Goal: Task Accomplishment & Management: Complete application form

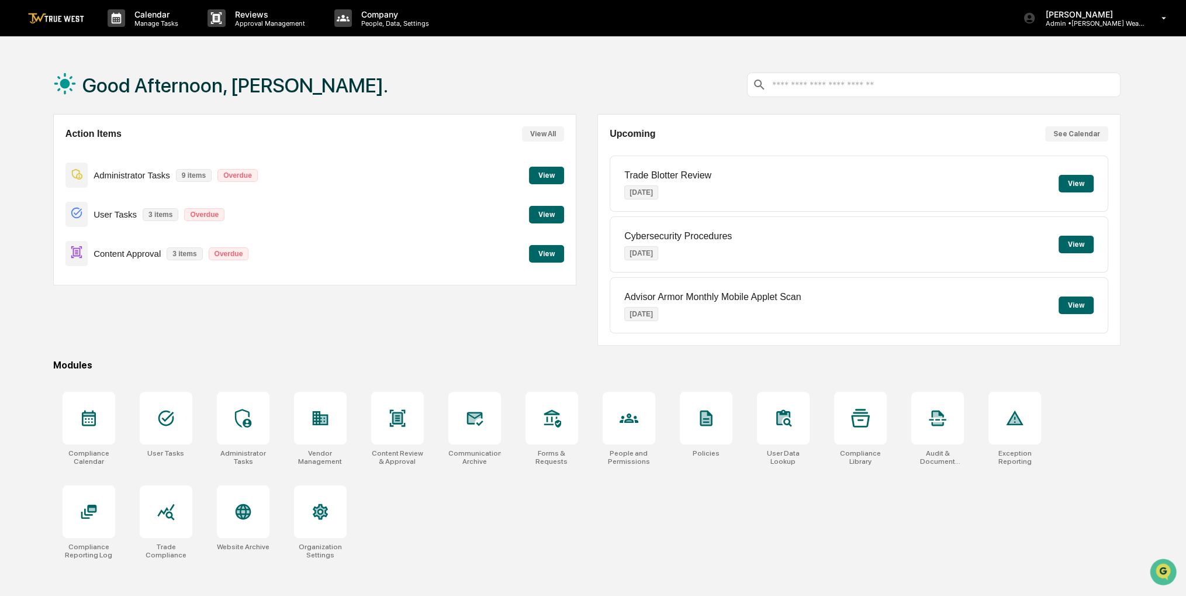
click at [540, 250] on button "View" at bounding box center [546, 254] width 35 height 18
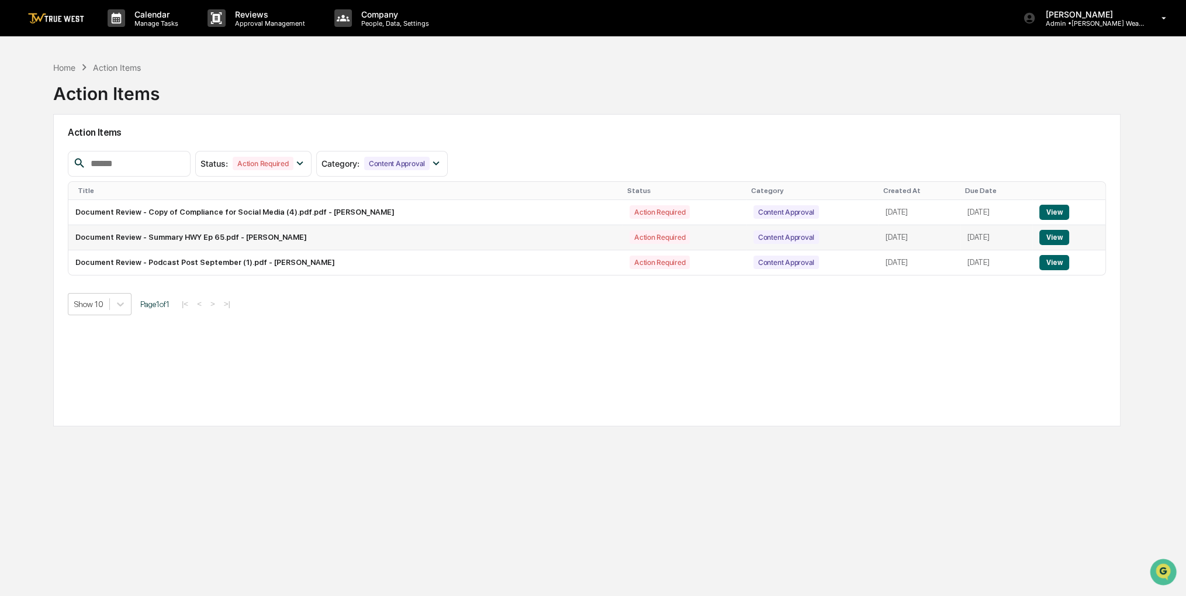
click at [1051, 238] on button "View" at bounding box center [1055, 237] width 30 height 15
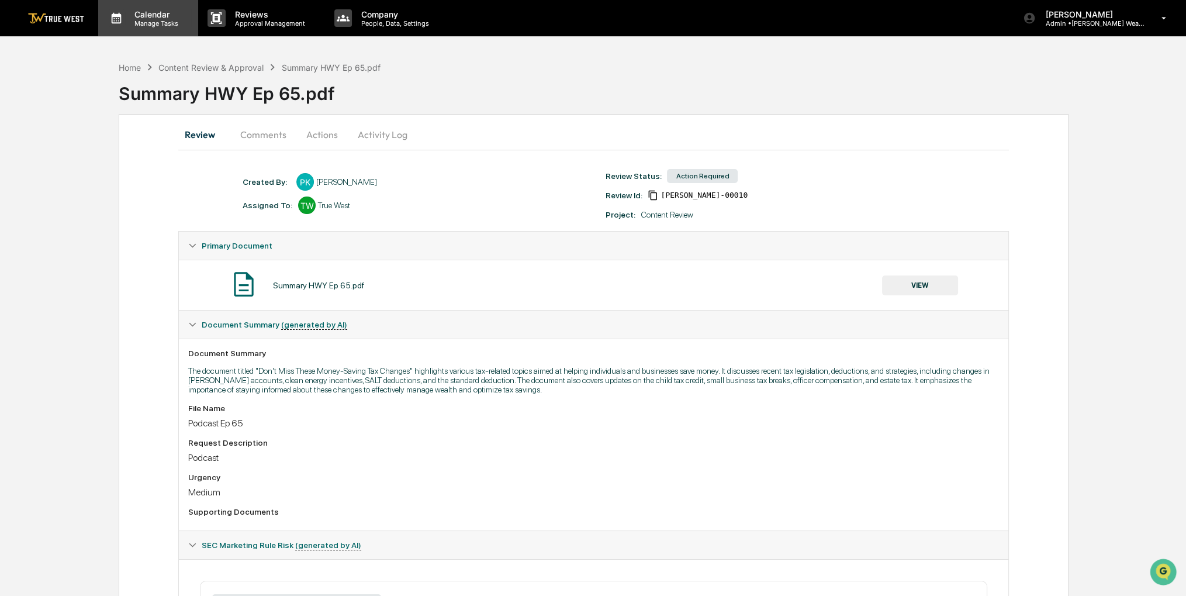
click at [133, 23] on p "Manage Tasks" at bounding box center [154, 23] width 59 height 8
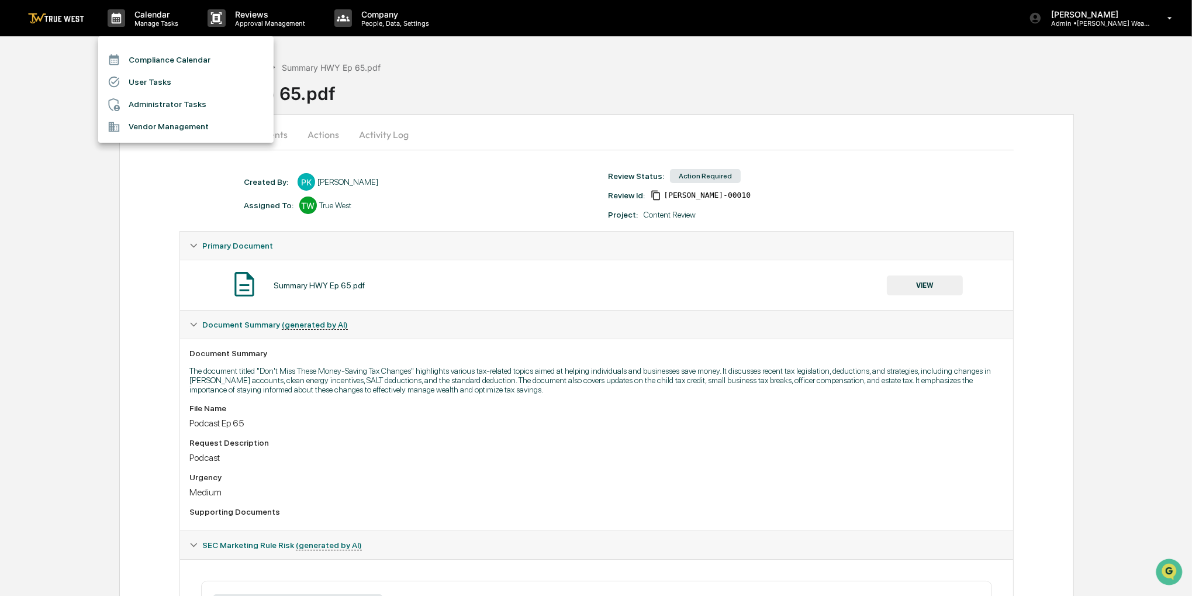
click at [157, 58] on li "Compliance Calendar" at bounding box center [185, 60] width 175 height 22
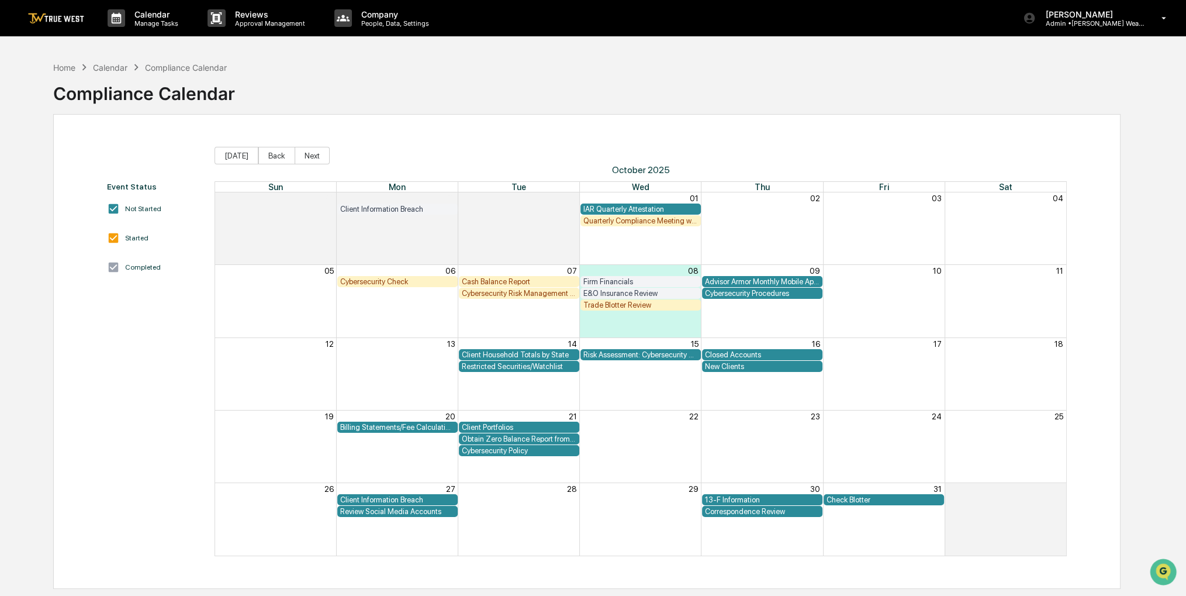
click at [638, 306] on div "Trade Blotter Review" at bounding box center [641, 305] width 115 height 9
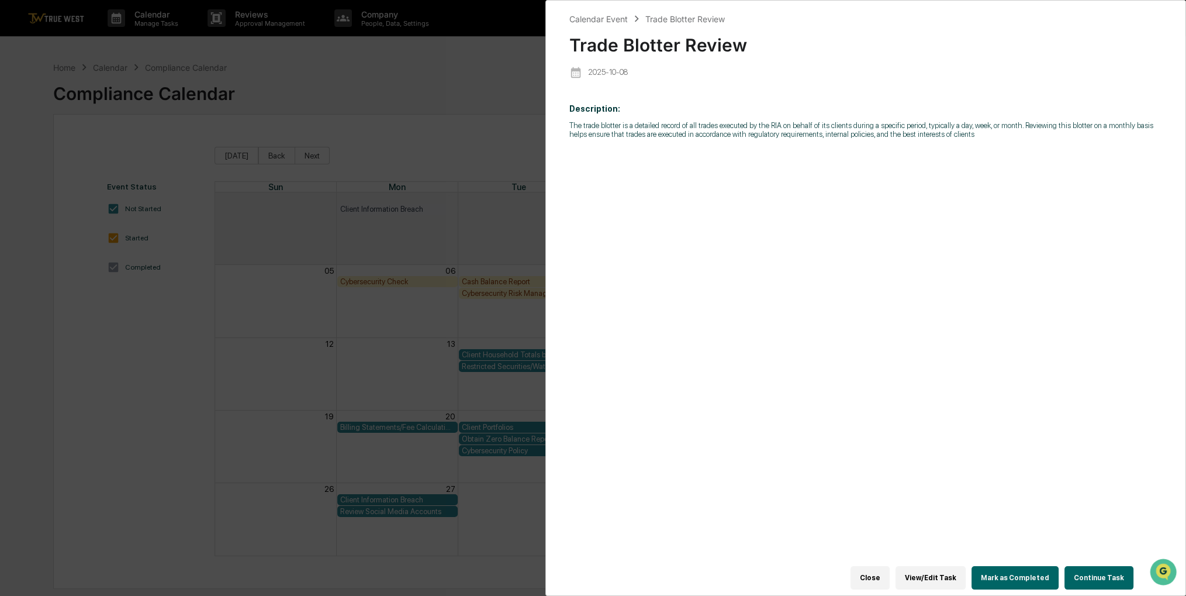
click at [1084, 569] on button "Continue Task" at bounding box center [1099, 577] width 69 height 23
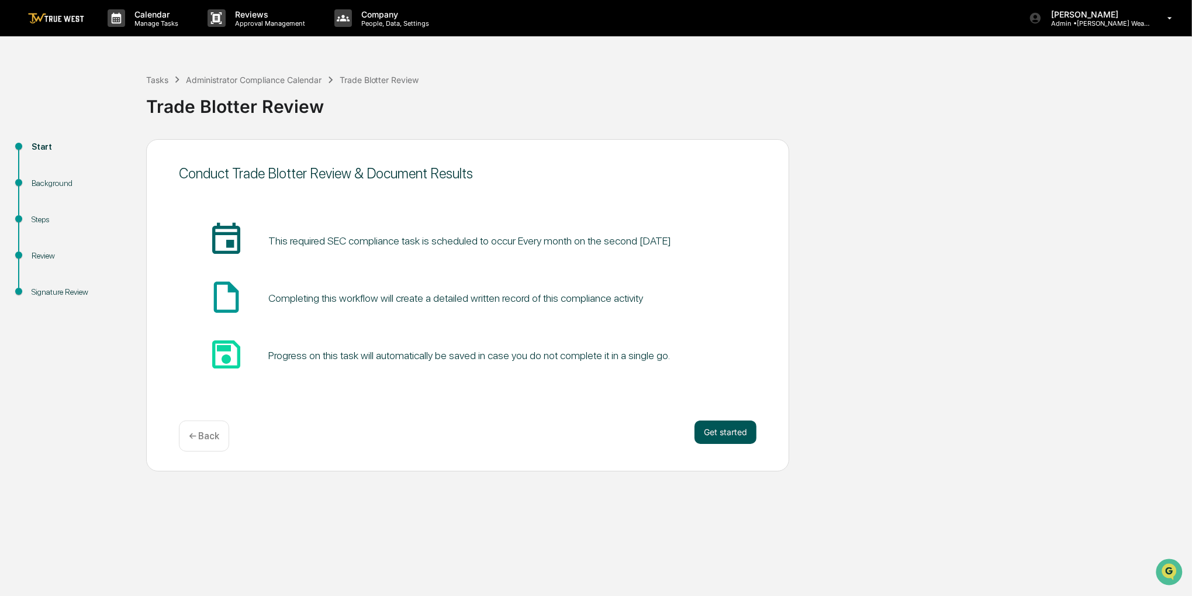
click at [735, 427] on button "Get started" at bounding box center [726, 431] width 62 height 23
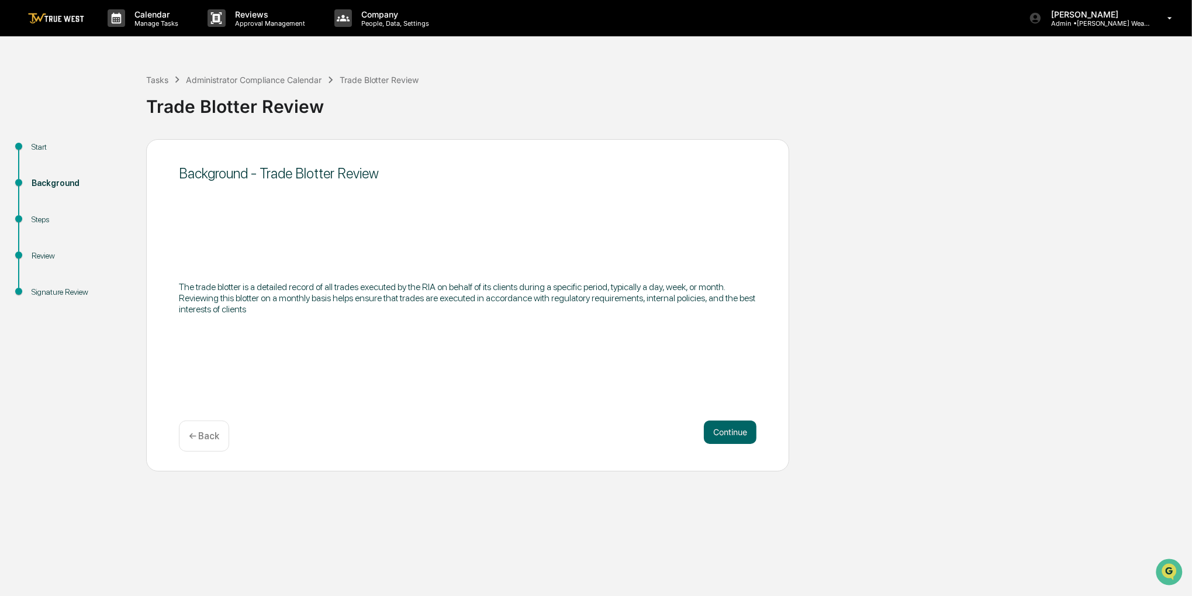
click at [735, 427] on button "Continue" at bounding box center [730, 431] width 53 height 23
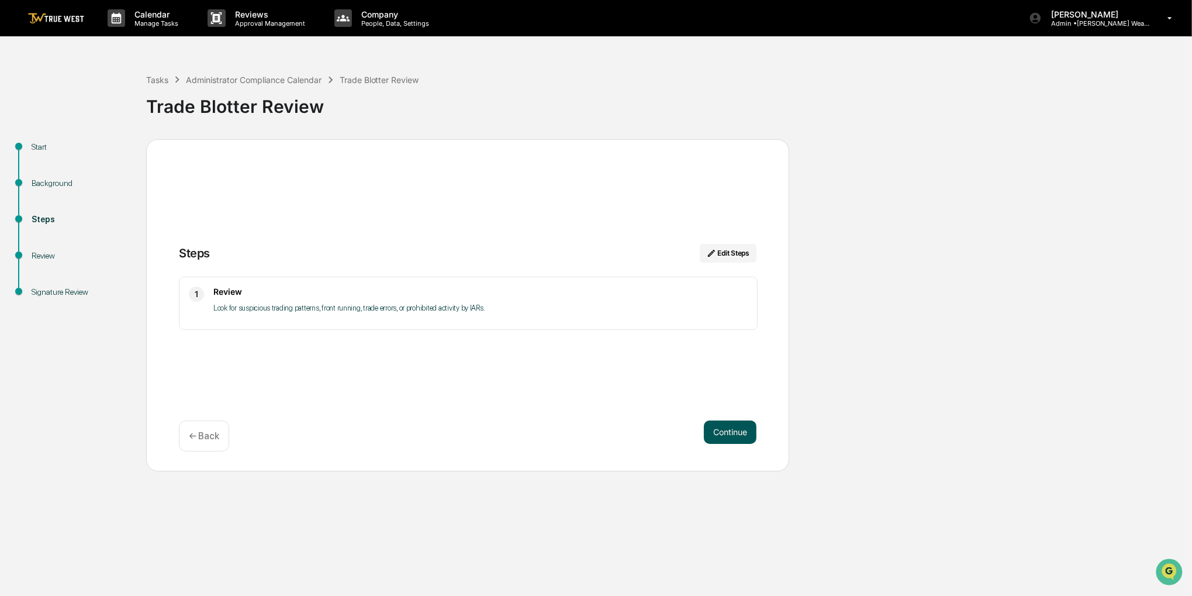
click at [735, 429] on button "Continue" at bounding box center [730, 431] width 53 height 23
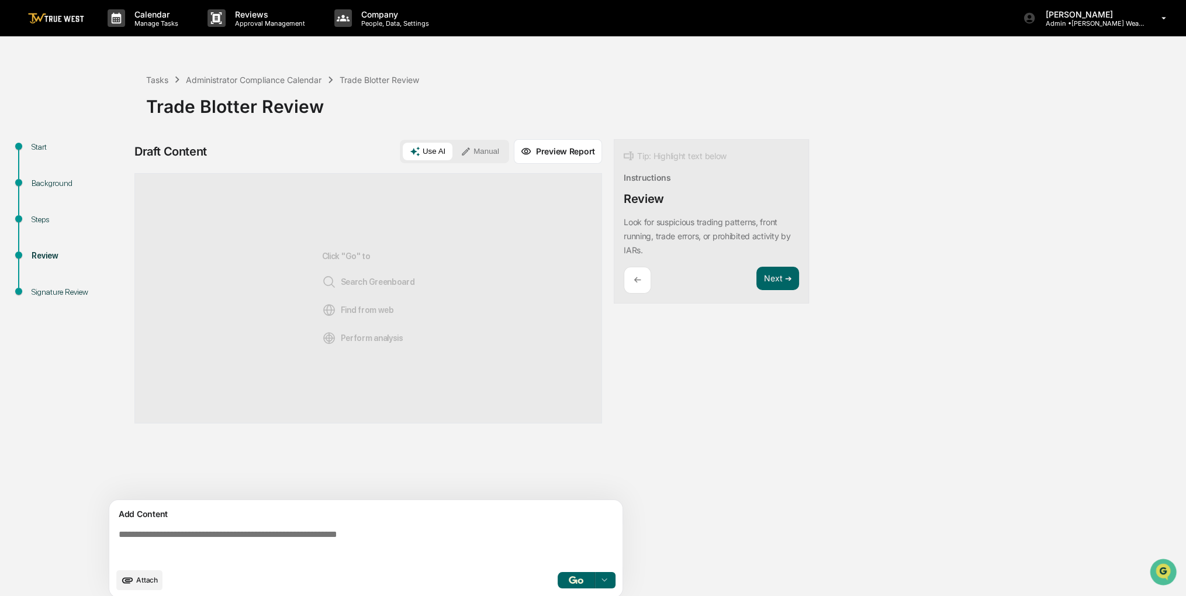
click at [475, 144] on button "Manual" at bounding box center [480, 152] width 53 height 18
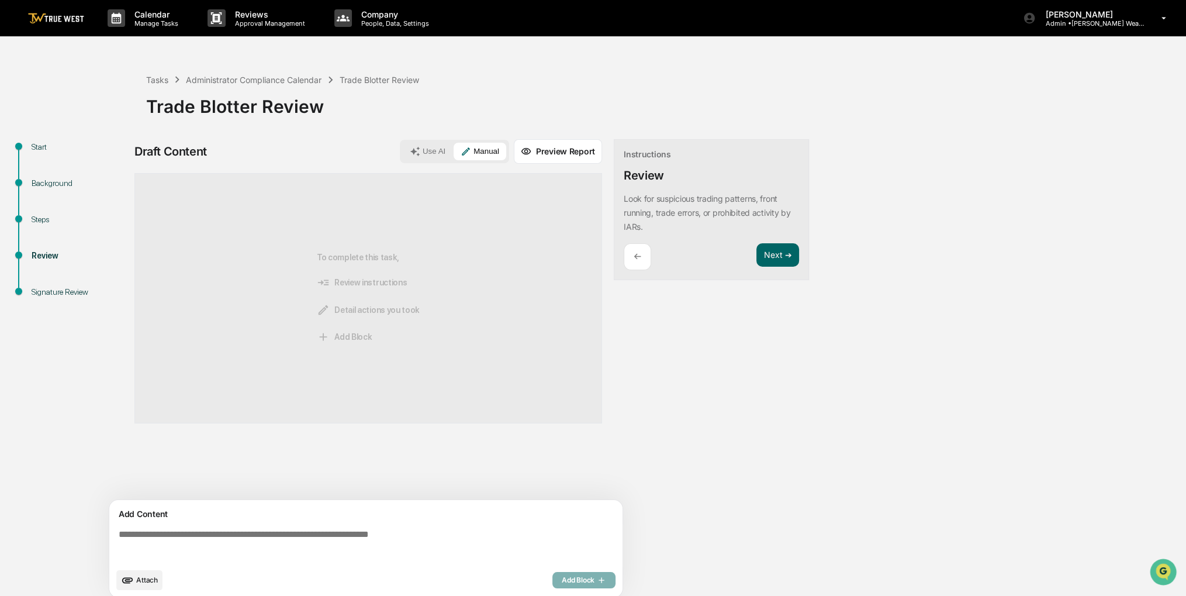
click at [319, 510] on div "Sources To complete this task, Review instructions Detail actions you took Add …" at bounding box center [368, 388] width 468 height 431
click at [129, 583] on icon "upload document" at bounding box center [127, 580] width 13 height 13
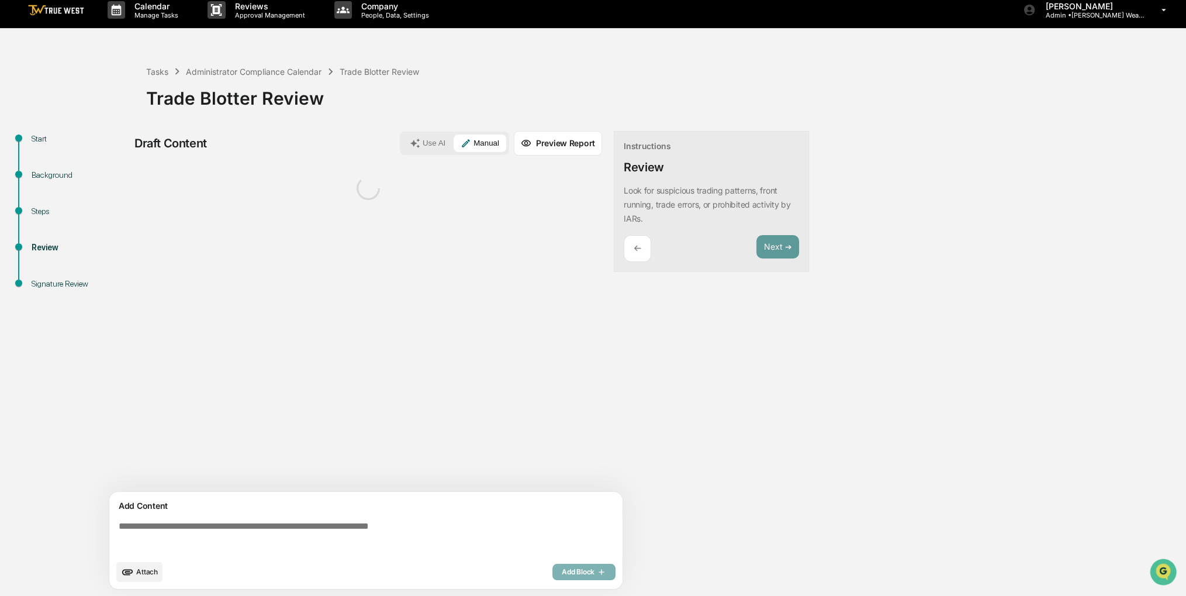
click at [187, 533] on textarea at bounding box center [368, 537] width 509 height 42
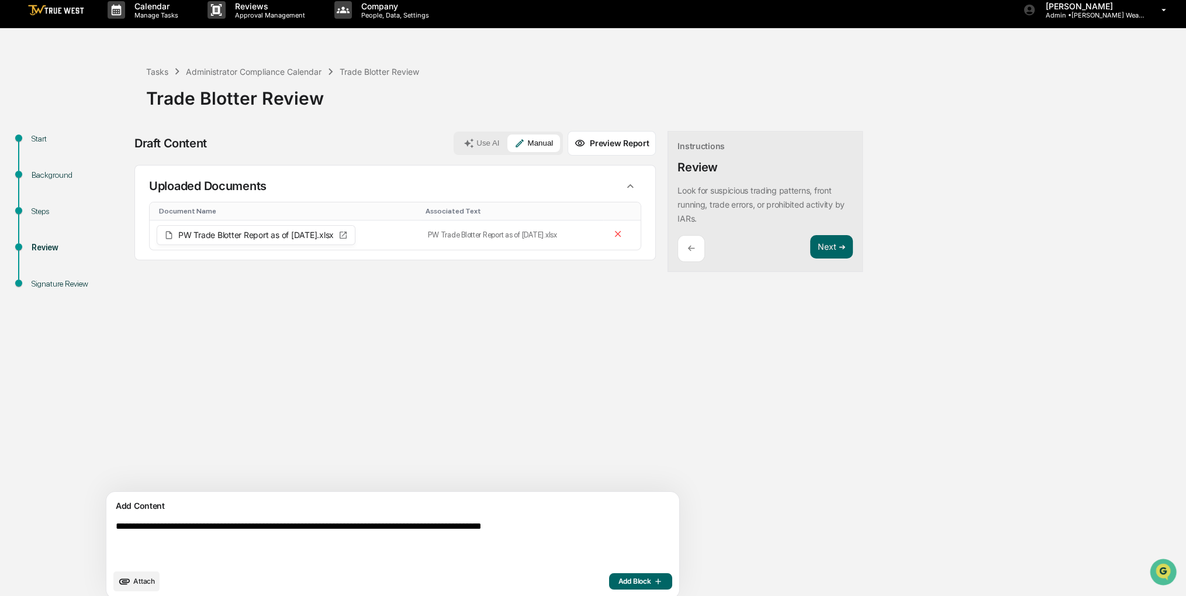
type textarea "**********"
click at [651, 578] on icon "button" at bounding box center [657, 580] width 12 height 9
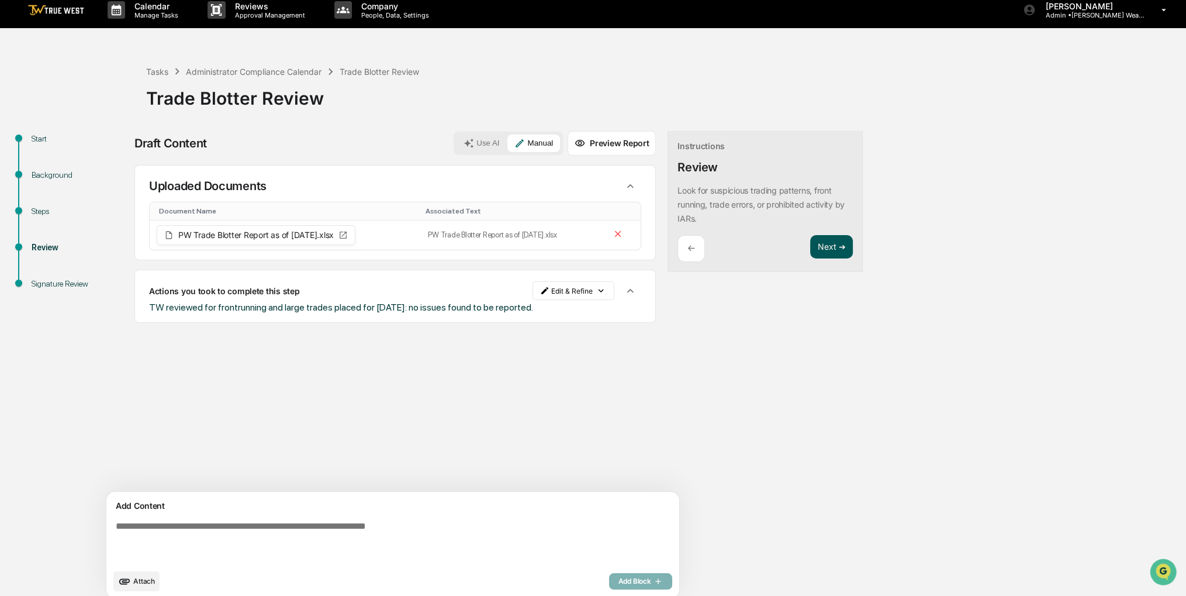
click at [810, 250] on button "Next ➔" at bounding box center [831, 247] width 43 height 24
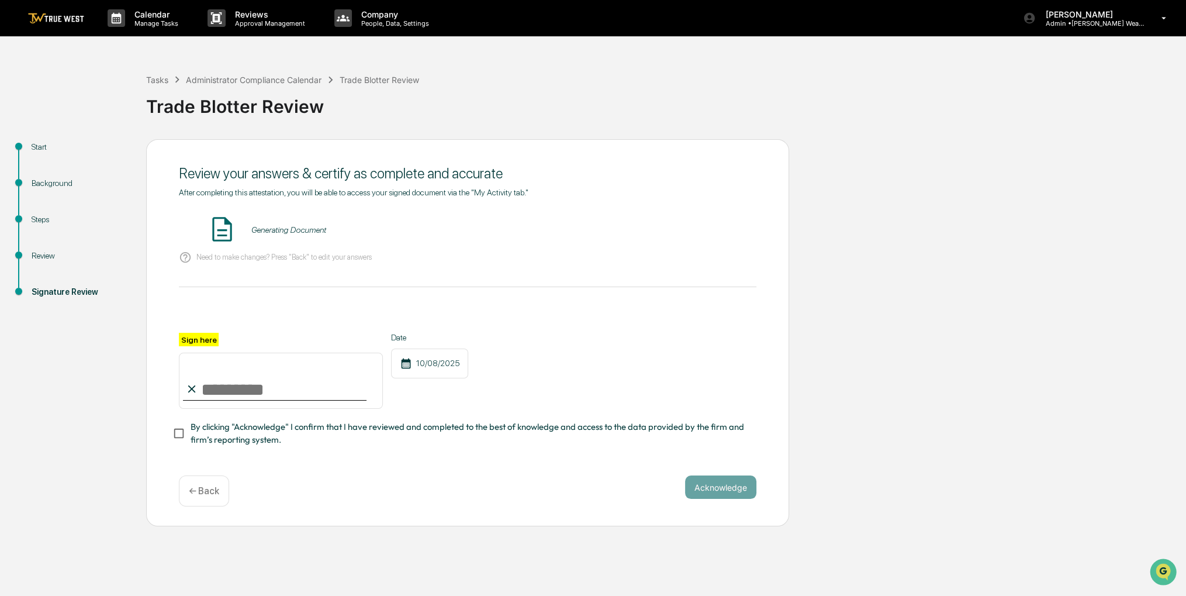
scroll to position [0, 0]
click at [335, 381] on input "Sign here" at bounding box center [281, 381] width 204 height 56
type input "**********"
click at [306, 440] on span "By clicking "Acknowledge" I confirm that I have reviewed and completed to the b…" at bounding box center [469, 433] width 557 height 26
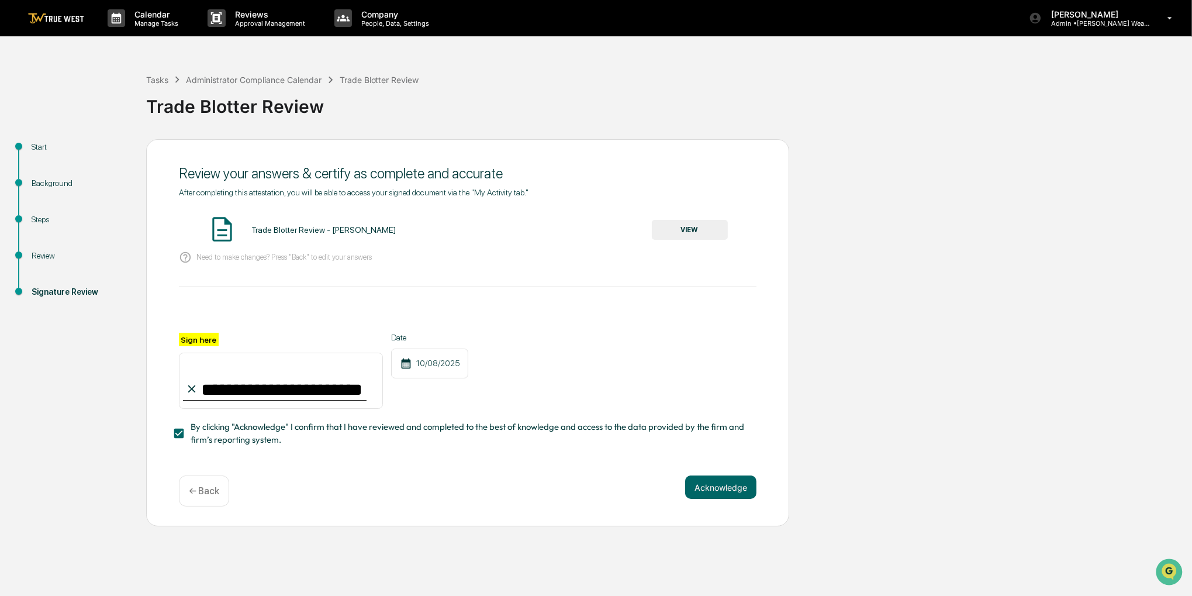
click at [706, 228] on button "VIEW" at bounding box center [690, 230] width 76 height 20
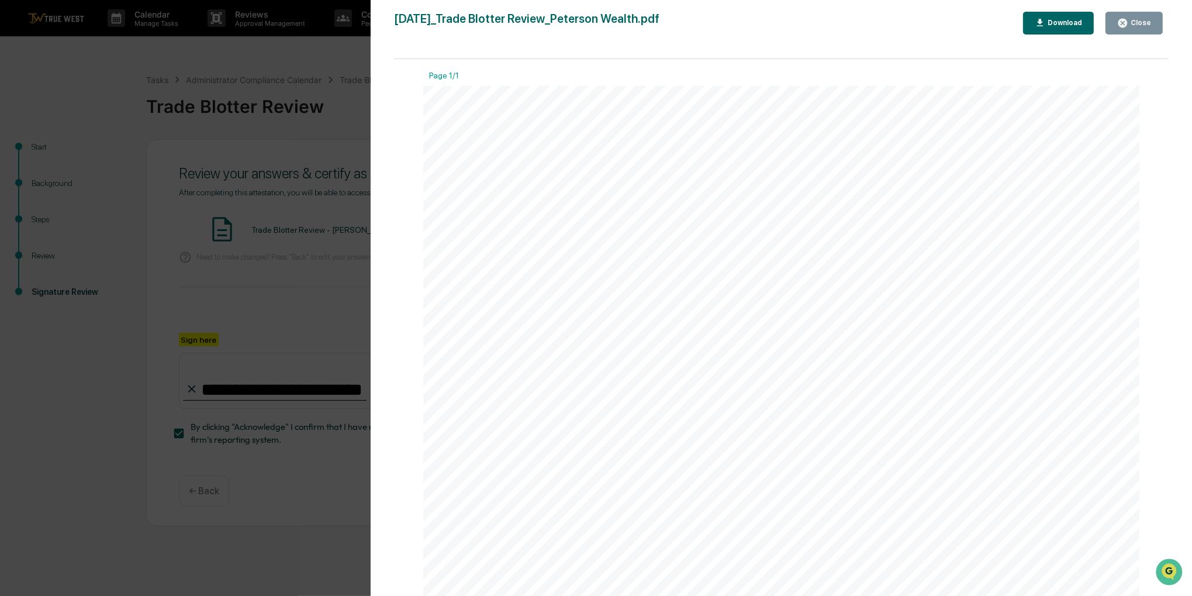
click at [1140, 27] on div "Close" at bounding box center [1134, 23] width 34 height 11
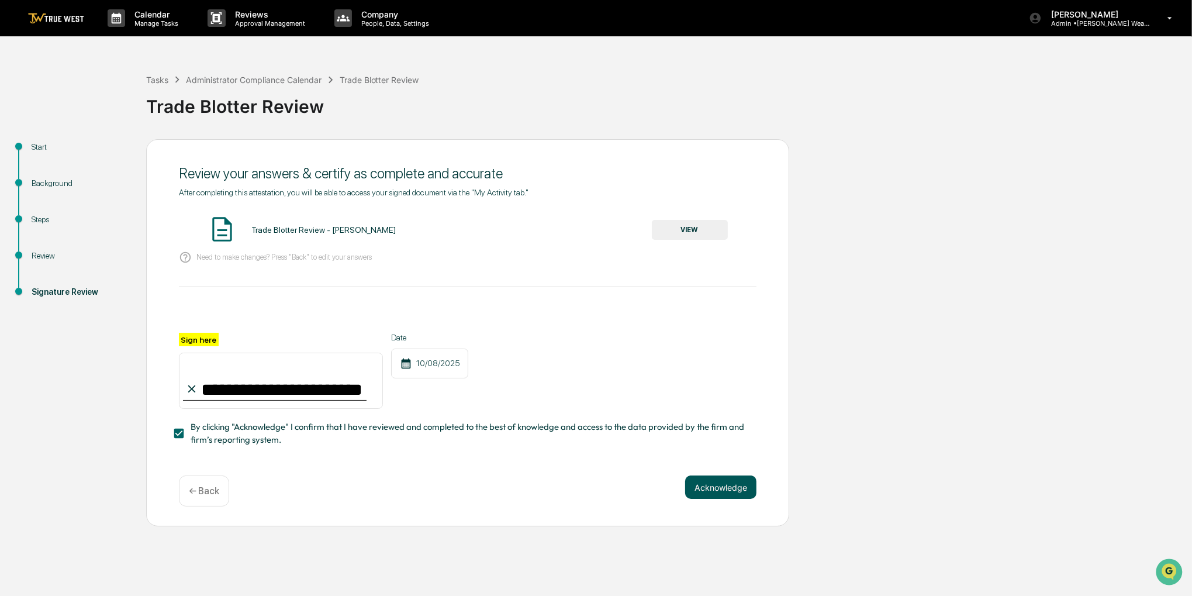
click at [725, 484] on button "Acknowledge" at bounding box center [720, 486] width 71 height 23
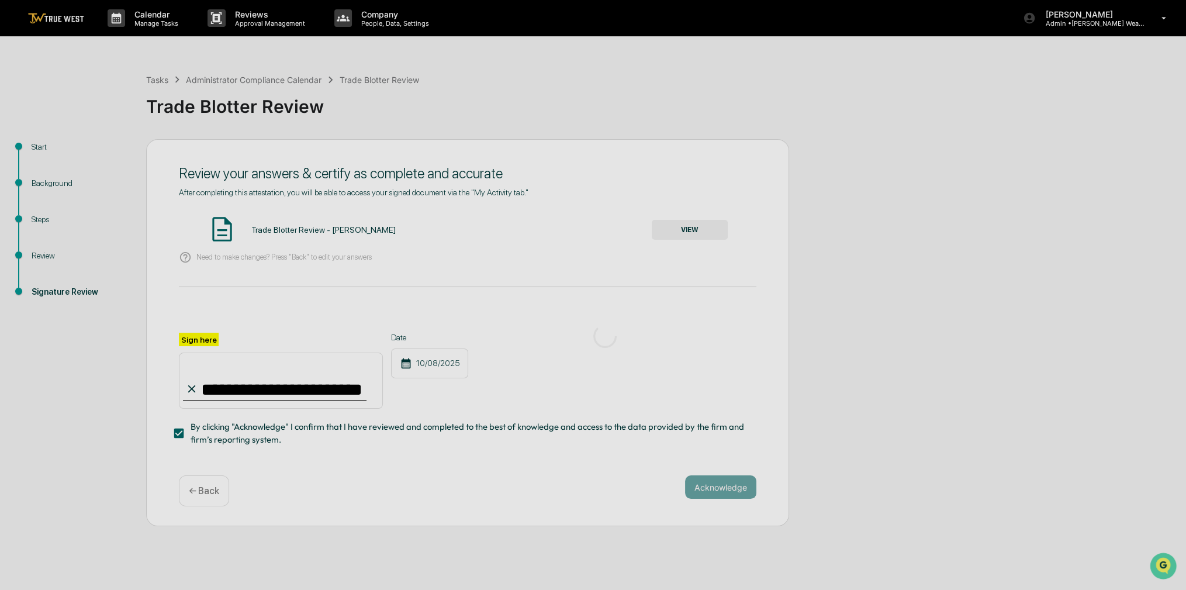
drag, startPoint x: 678, startPoint y: 369, endPoint x: 655, endPoint y: 240, distance: 130.7
click at [655, 240] on div at bounding box center [605, 336] width 1210 height 672
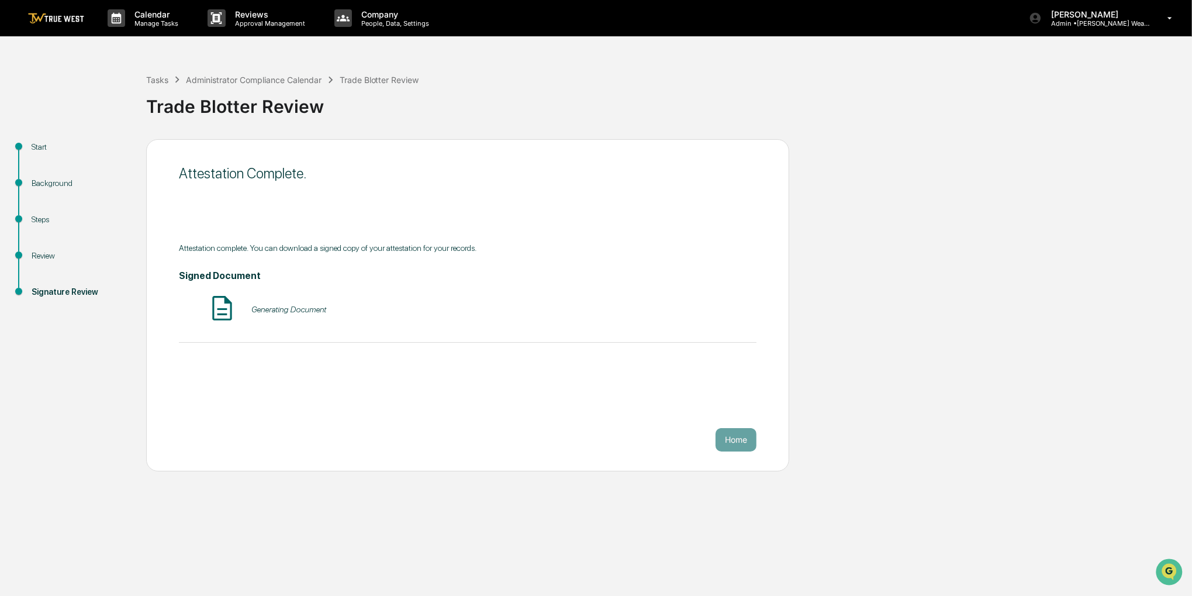
drag, startPoint x: 640, startPoint y: 92, endPoint x: 598, endPoint y: 91, distance: 41.5
click at [598, 91] on div "Trade Blotter Review" at bounding box center [666, 102] width 1040 height 30
click at [170, 16] on p "Calendar" at bounding box center [154, 14] width 59 height 10
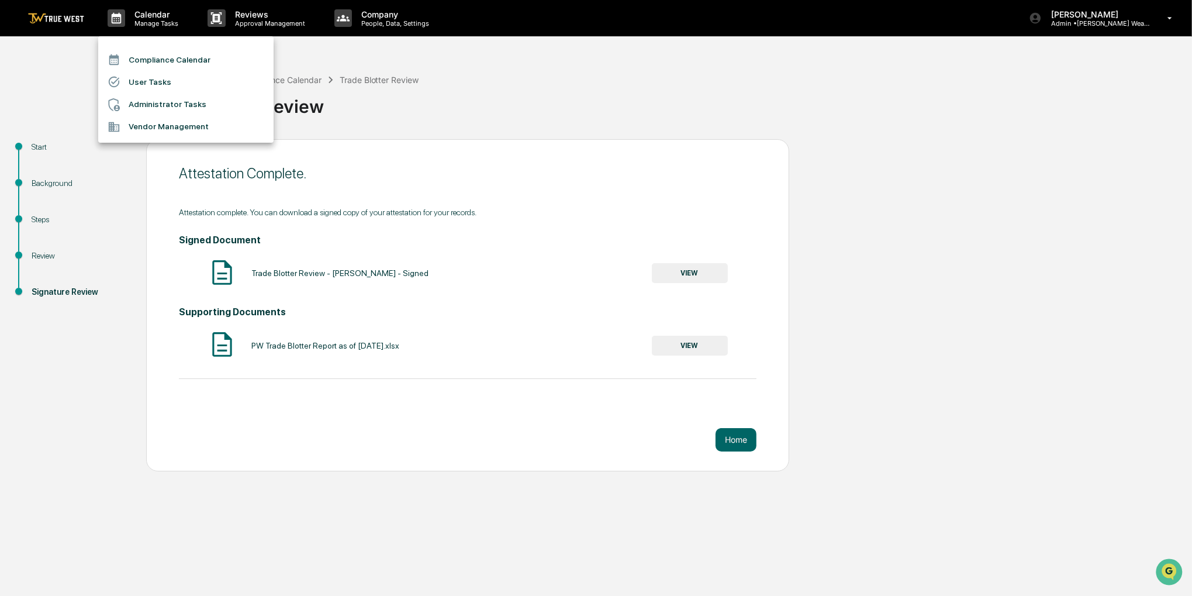
click at [170, 55] on li "Compliance Calendar" at bounding box center [185, 60] width 175 height 22
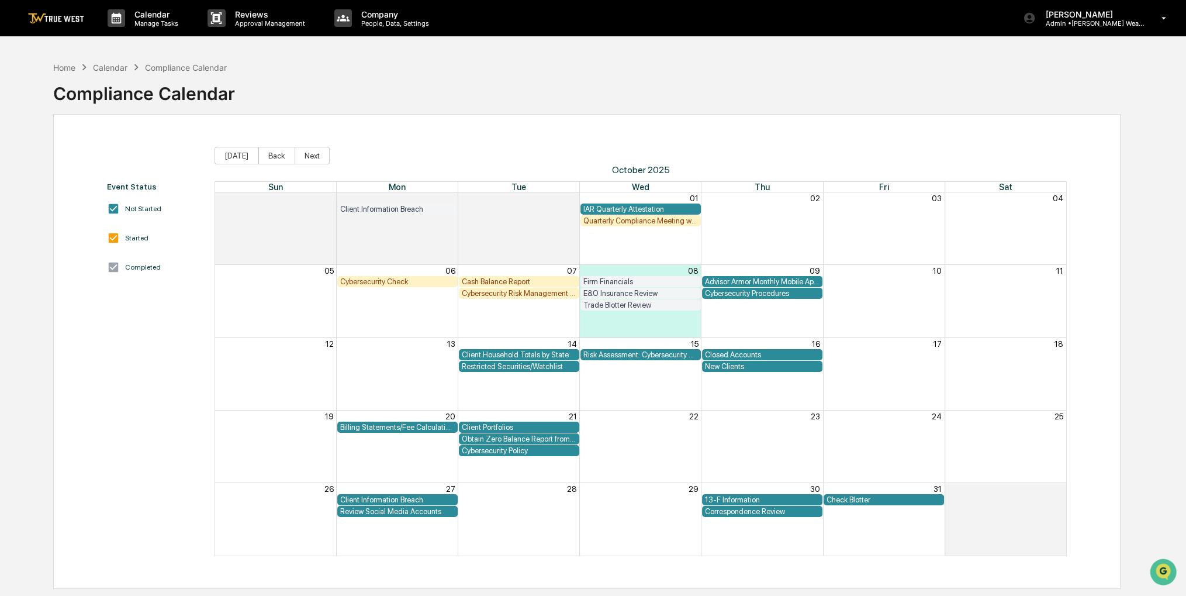
click at [660, 222] on div "Quarterly Compliance Meeting with Executive Team" at bounding box center [641, 220] width 115 height 9
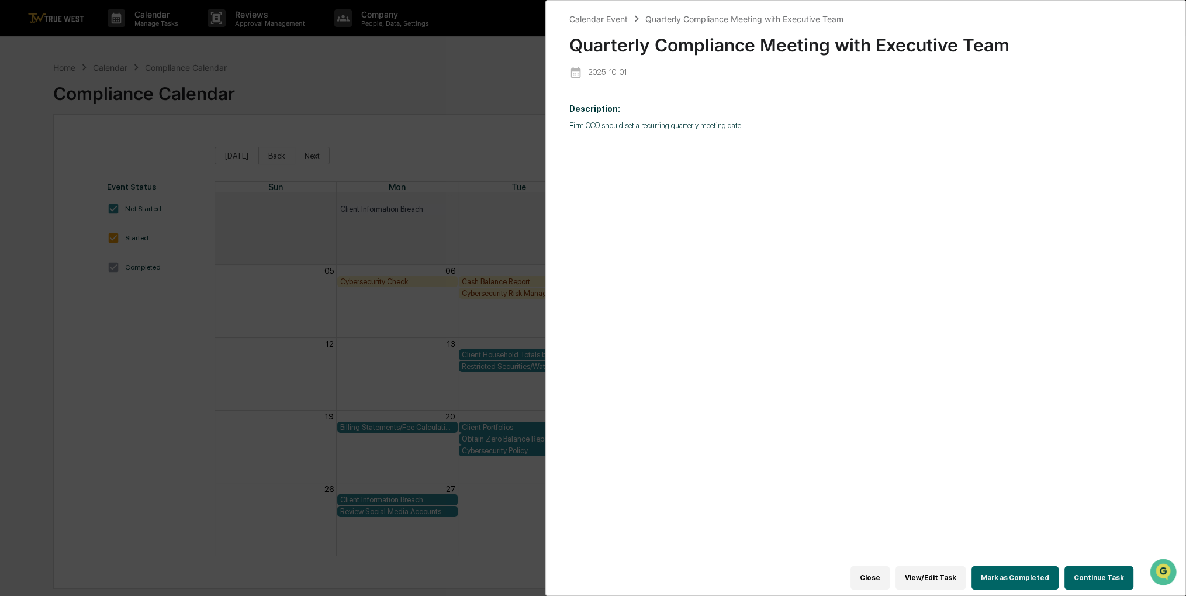
click at [1097, 566] on button "Continue Task" at bounding box center [1099, 577] width 69 height 23
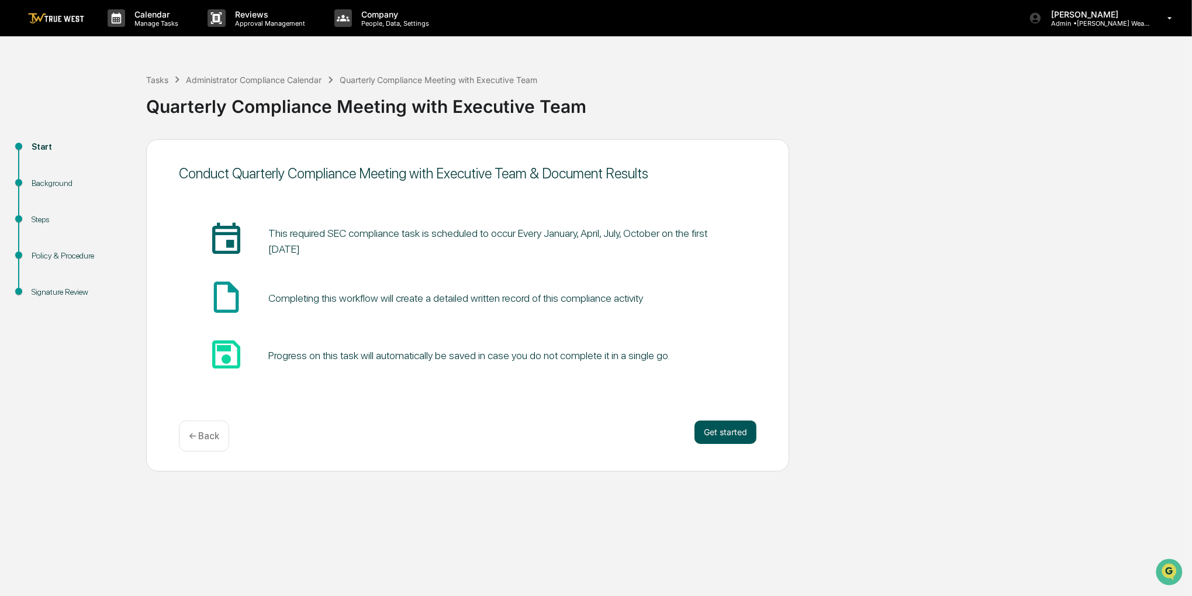
click at [713, 436] on button "Get started" at bounding box center [726, 431] width 62 height 23
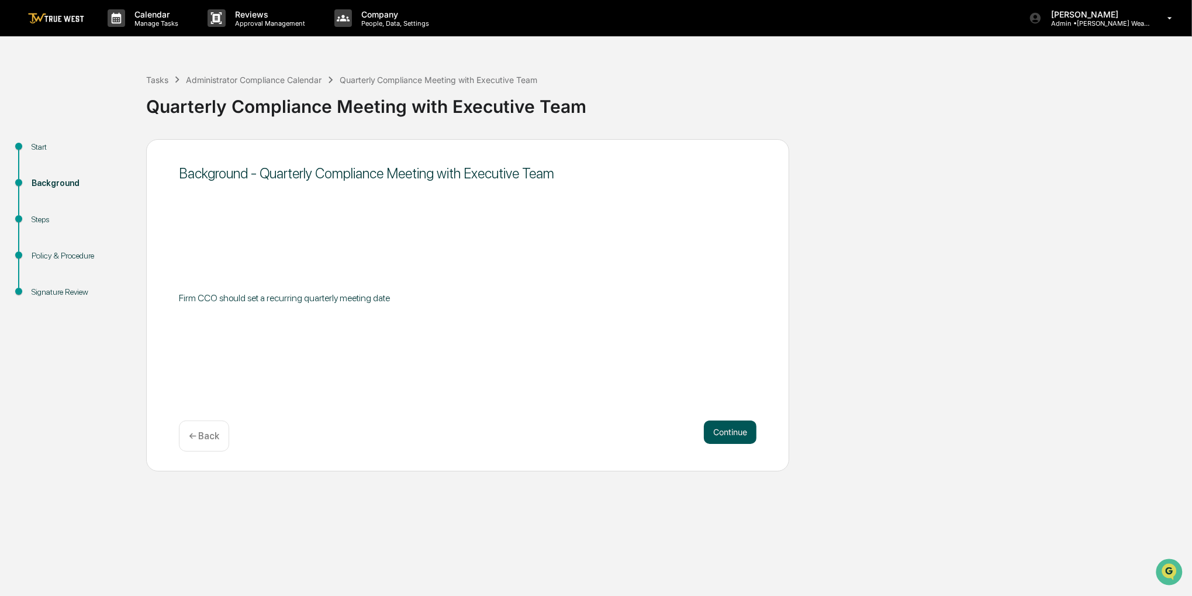
click at [714, 436] on button "Continue" at bounding box center [730, 431] width 53 height 23
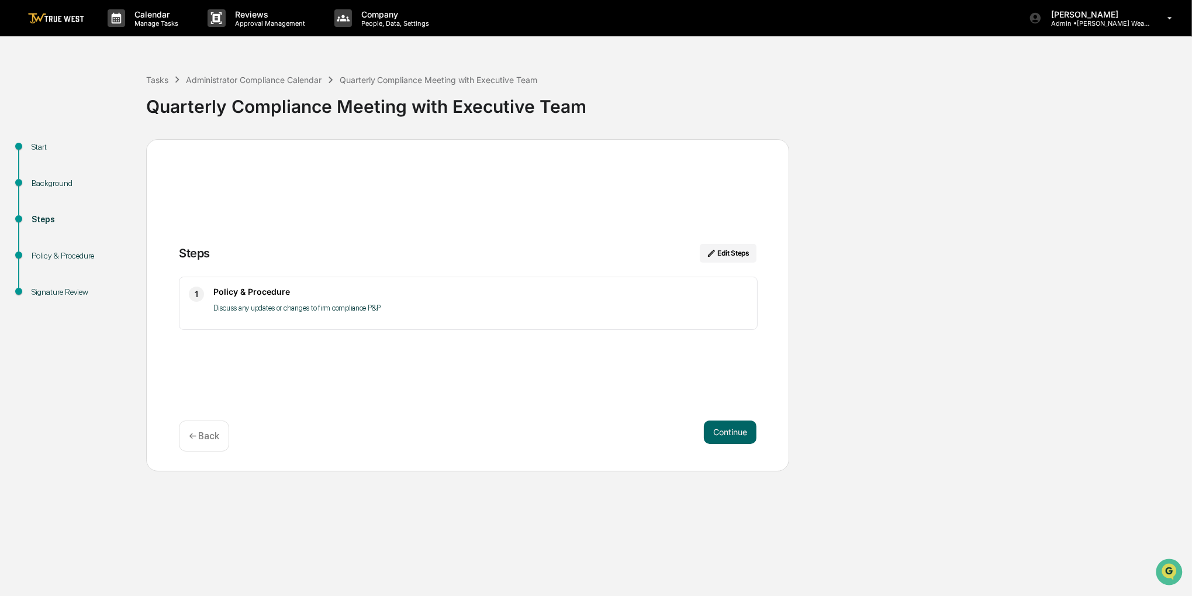
click at [714, 436] on button "Continue" at bounding box center [730, 431] width 53 height 23
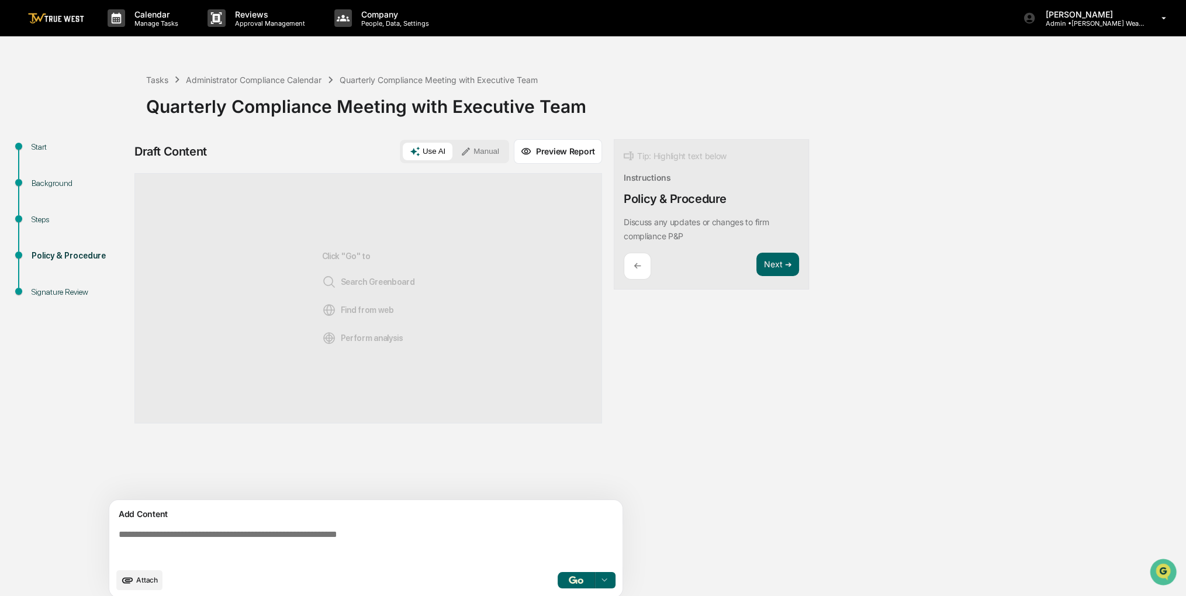
click at [484, 144] on button "Manual" at bounding box center [480, 152] width 53 height 18
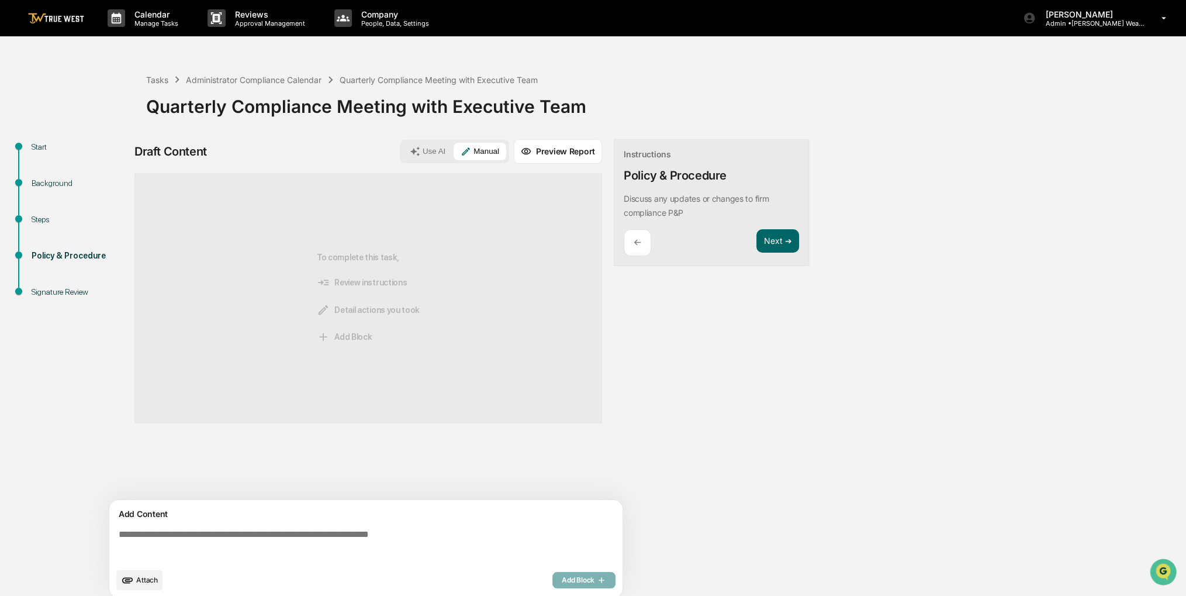
click at [393, 515] on div "Add Content" at bounding box center [365, 514] width 499 height 14
click at [392, 538] on textarea at bounding box center [368, 545] width 509 height 42
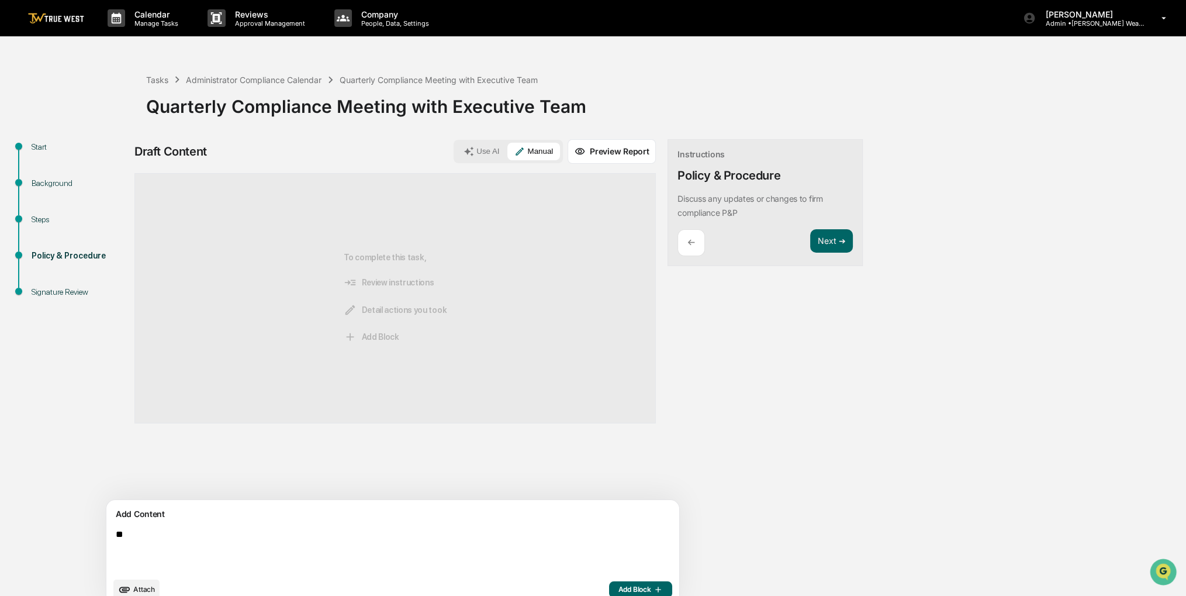
type textarea "*"
type textarea "**********"
click at [619, 585] on span "Add Block" at bounding box center [641, 589] width 44 height 9
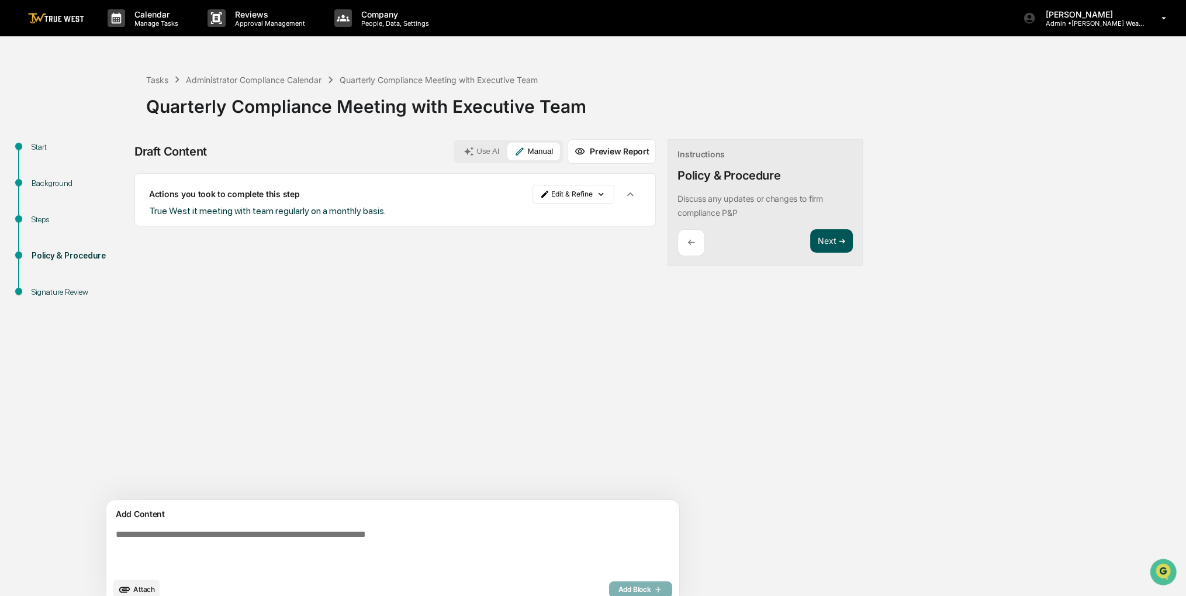
click at [810, 243] on button "Next ➔" at bounding box center [831, 241] width 43 height 24
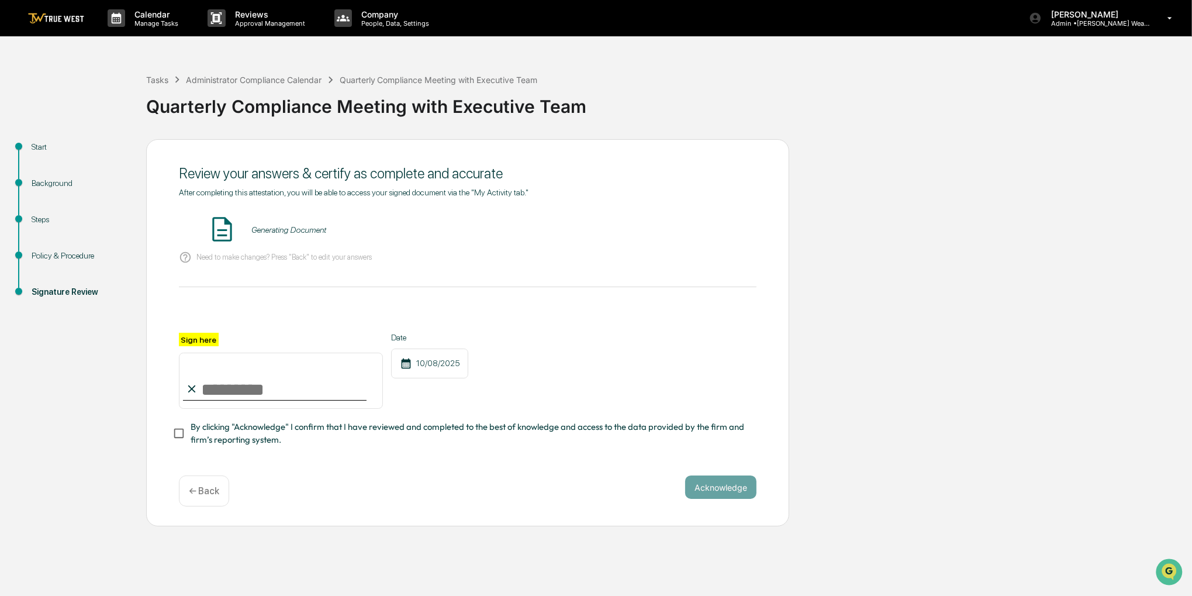
click at [770, 242] on div "Review your answers & certify as complete and accurate After completing this at…" at bounding box center [467, 333] width 643 height 388
drag, startPoint x: 236, startPoint y: 410, endPoint x: 238, endPoint y: 404, distance: 6.8
click at [238, 404] on div "Sign here Date [DATE] By clicking "Acknowledge" I confirm that I have reviewed …" at bounding box center [468, 389] width 578 height 113
drag, startPoint x: 238, startPoint y: 404, endPoint x: 240, endPoint y: 394, distance: 10.2
click at [240, 394] on input "Sign here" at bounding box center [281, 381] width 204 height 56
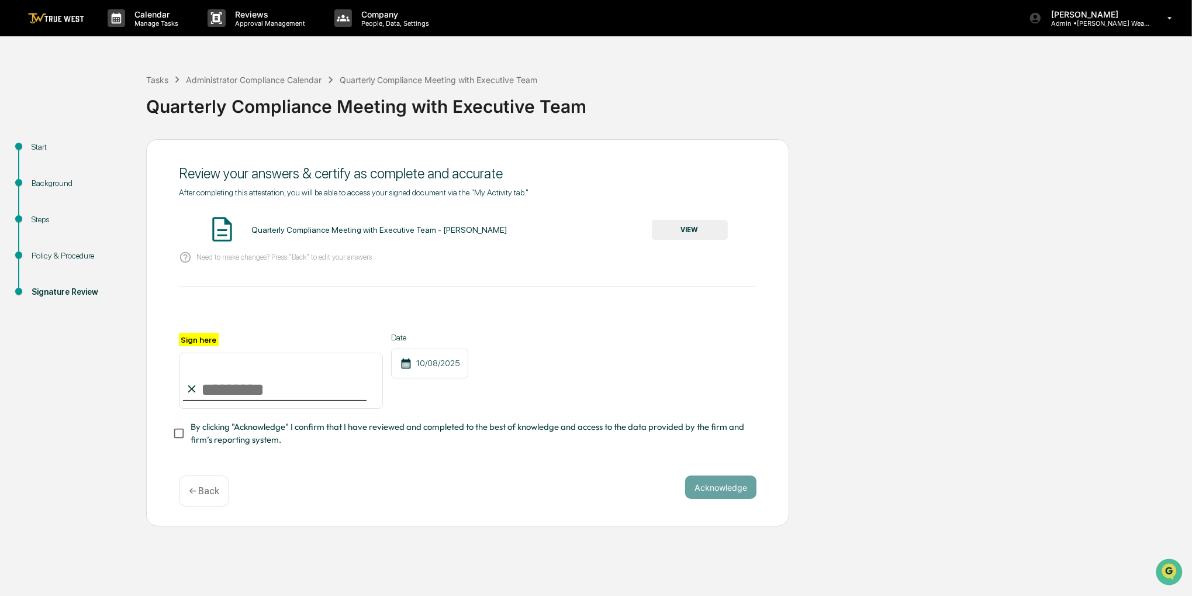
type input "**********"
click at [261, 437] on span "By clicking "Acknowledge" I confirm that I have reviewed and completed to the b…" at bounding box center [469, 433] width 557 height 26
click at [699, 229] on button "VIEW" at bounding box center [690, 230] width 76 height 20
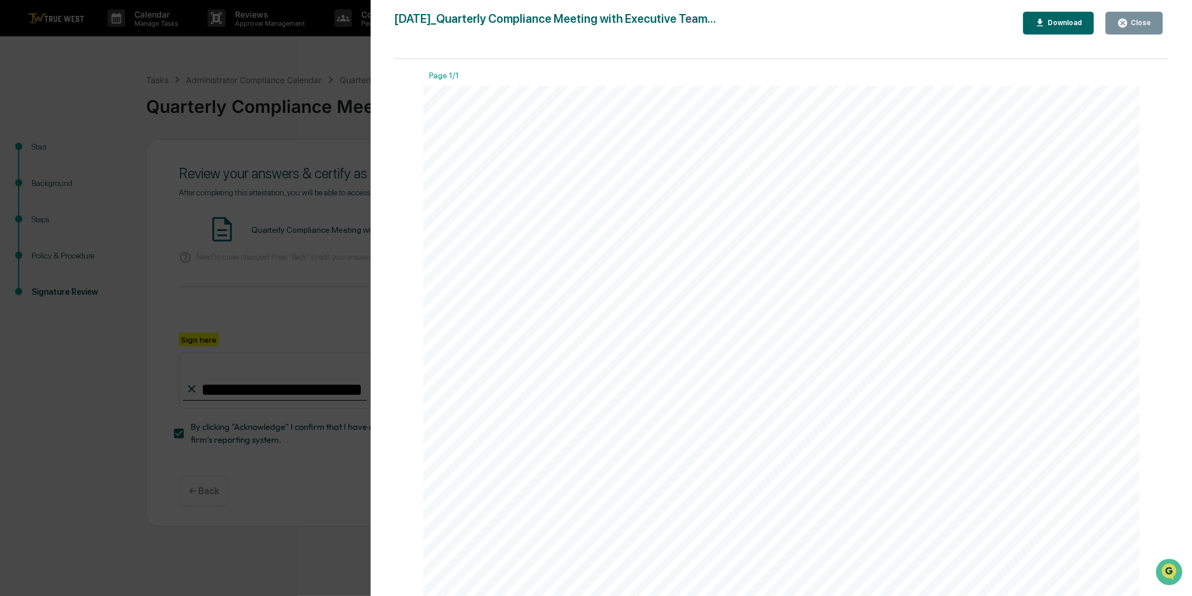
click at [1138, 37] on div "[DATE]_Quarterly Compliance Meeting with Executive Team... Close Download Page …" at bounding box center [781, 310] width 775 height 596
click at [1127, 25] on icon "button" at bounding box center [1122, 23] width 9 height 9
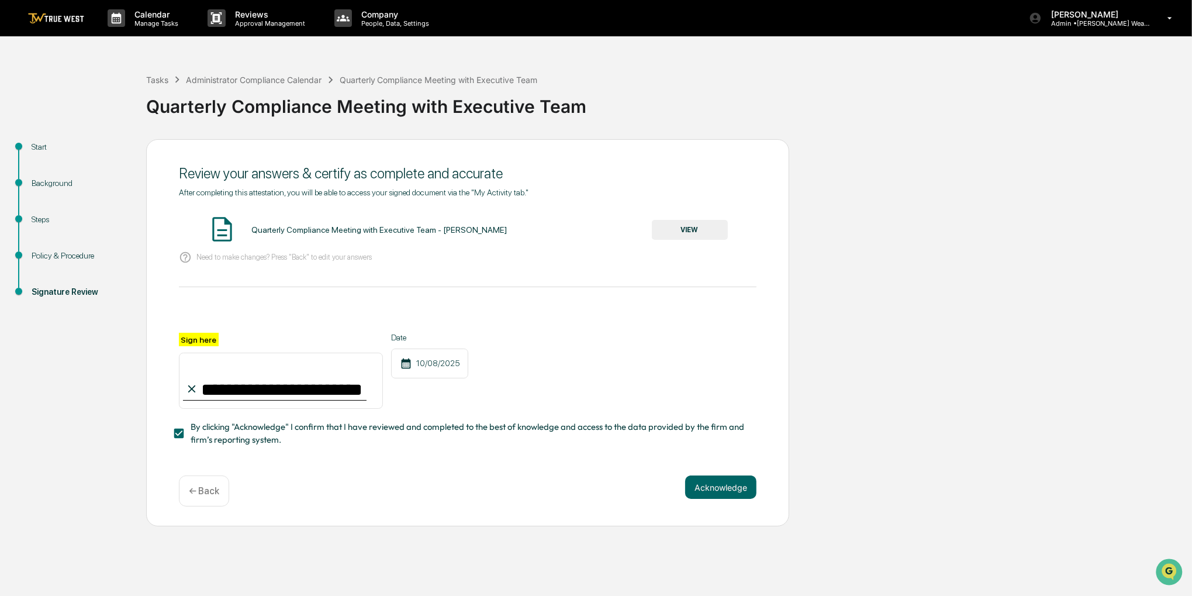
click at [713, 523] on div "**********" at bounding box center [467, 333] width 643 height 388
click at [714, 493] on button "Acknowledge" at bounding box center [720, 486] width 71 height 23
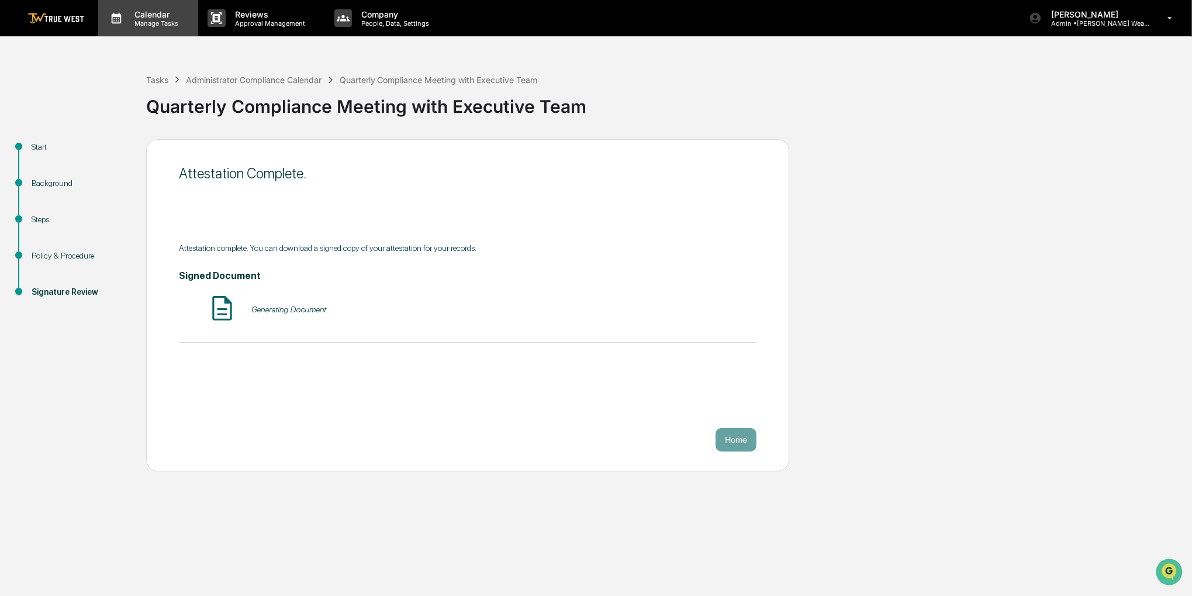
click at [180, 14] on p "Calendar" at bounding box center [154, 14] width 59 height 10
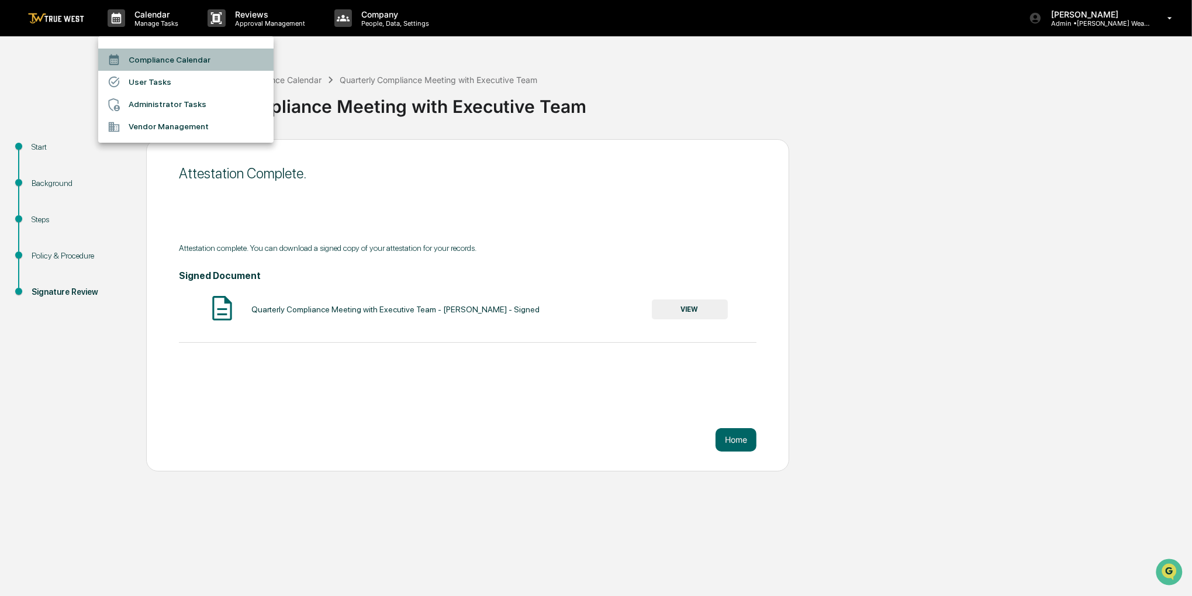
click at [180, 66] on li "Compliance Calendar" at bounding box center [185, 60] width 175 height 22
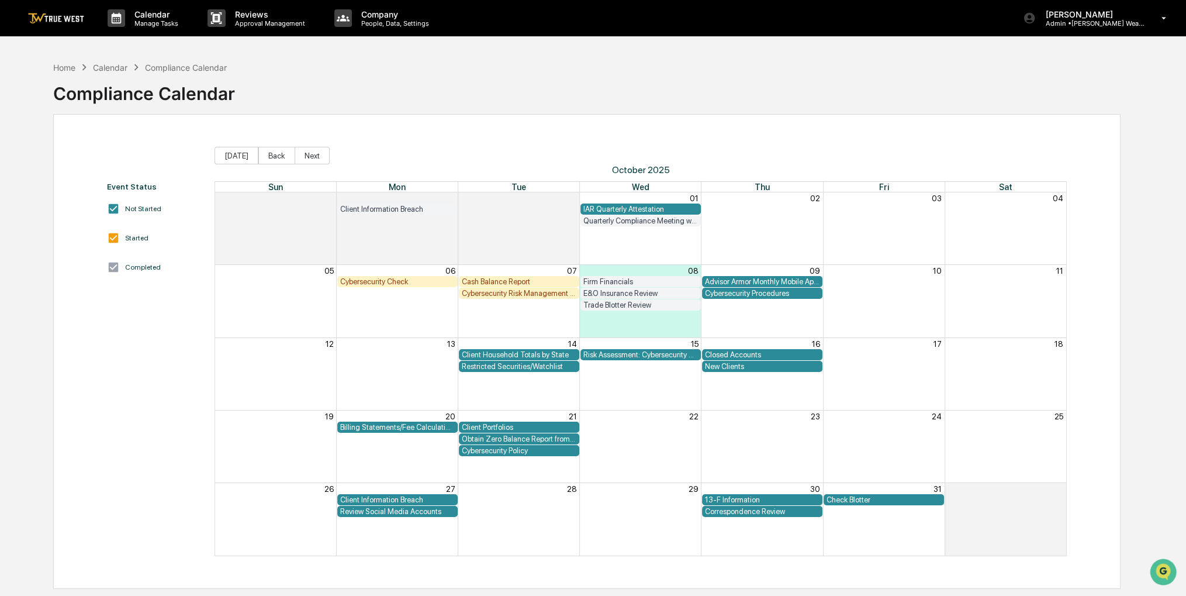
drag, startPoint x: 464, startPoint y: 91, endPoint x: 448, endPoint y: 91, distance: 16.4
click at [448, 91] on div "Home Calendar Compliance Calendar Compliance Calendar" at bounding box center [587, 85] width 1068 height 58
click at [525, 354] on div "Client Household Totals by State" at bounding box center [519, 354] width 115 height 9
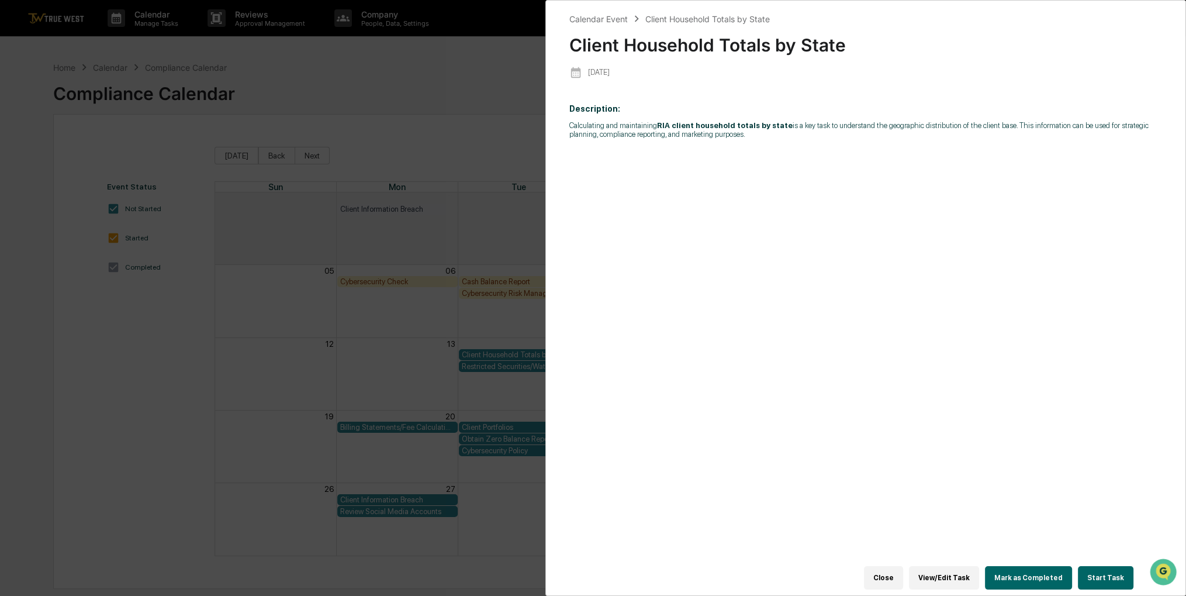
click at [499, 125] on div "Calendar Event Client Household Totals by State Client Household Totals by Stat…" at bounding box center [593, 298] width 1186 height 596
